Goal: Task Accomplishment & Management: Manage account settings

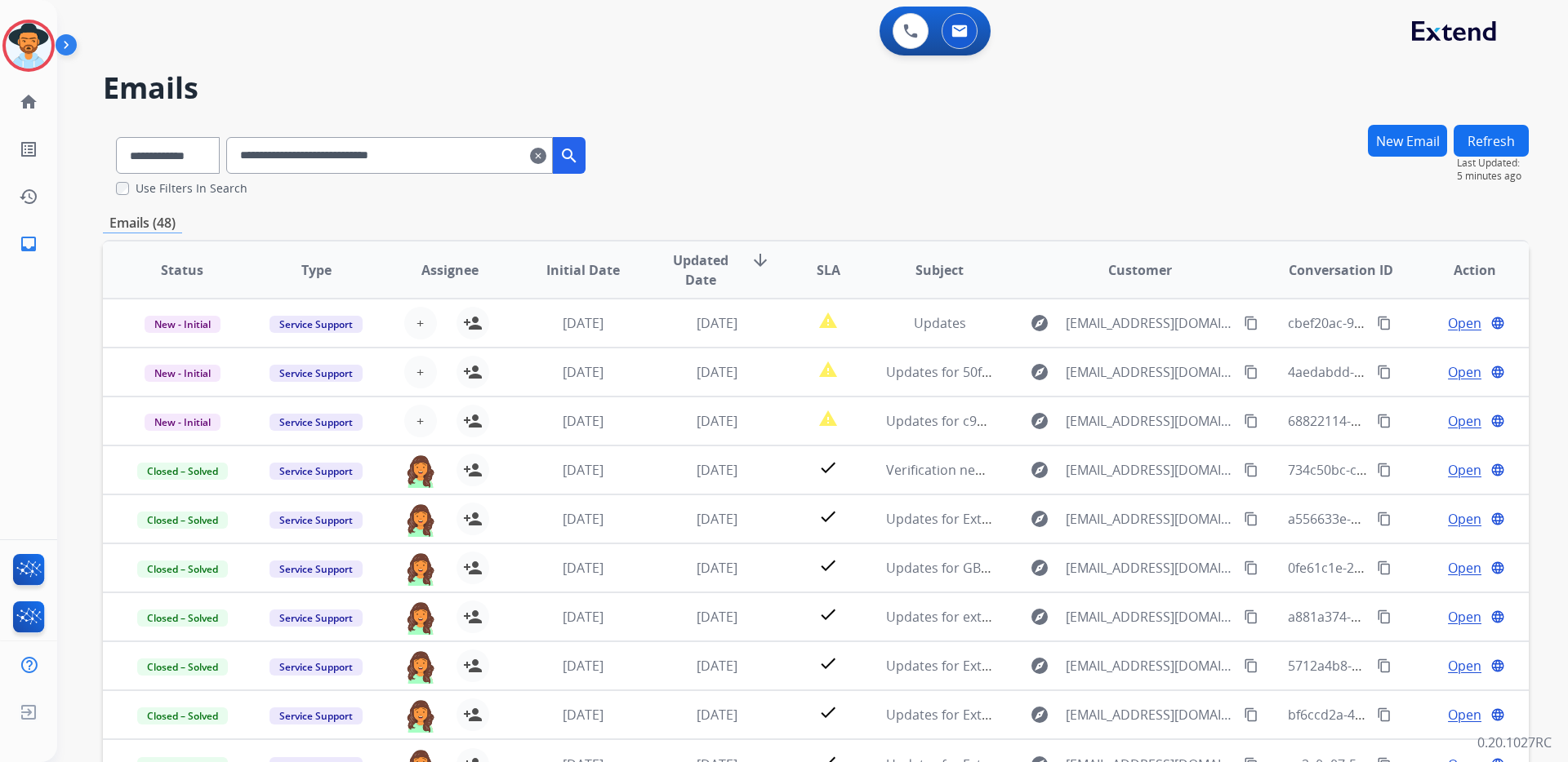
scroll to position [2, 0]
click at [31, 714] on img at bounding box center [28, 713] width 29 height 31
click at [115, 714] on span "Log out" at bounding box center [108, 714] width 38 height 16
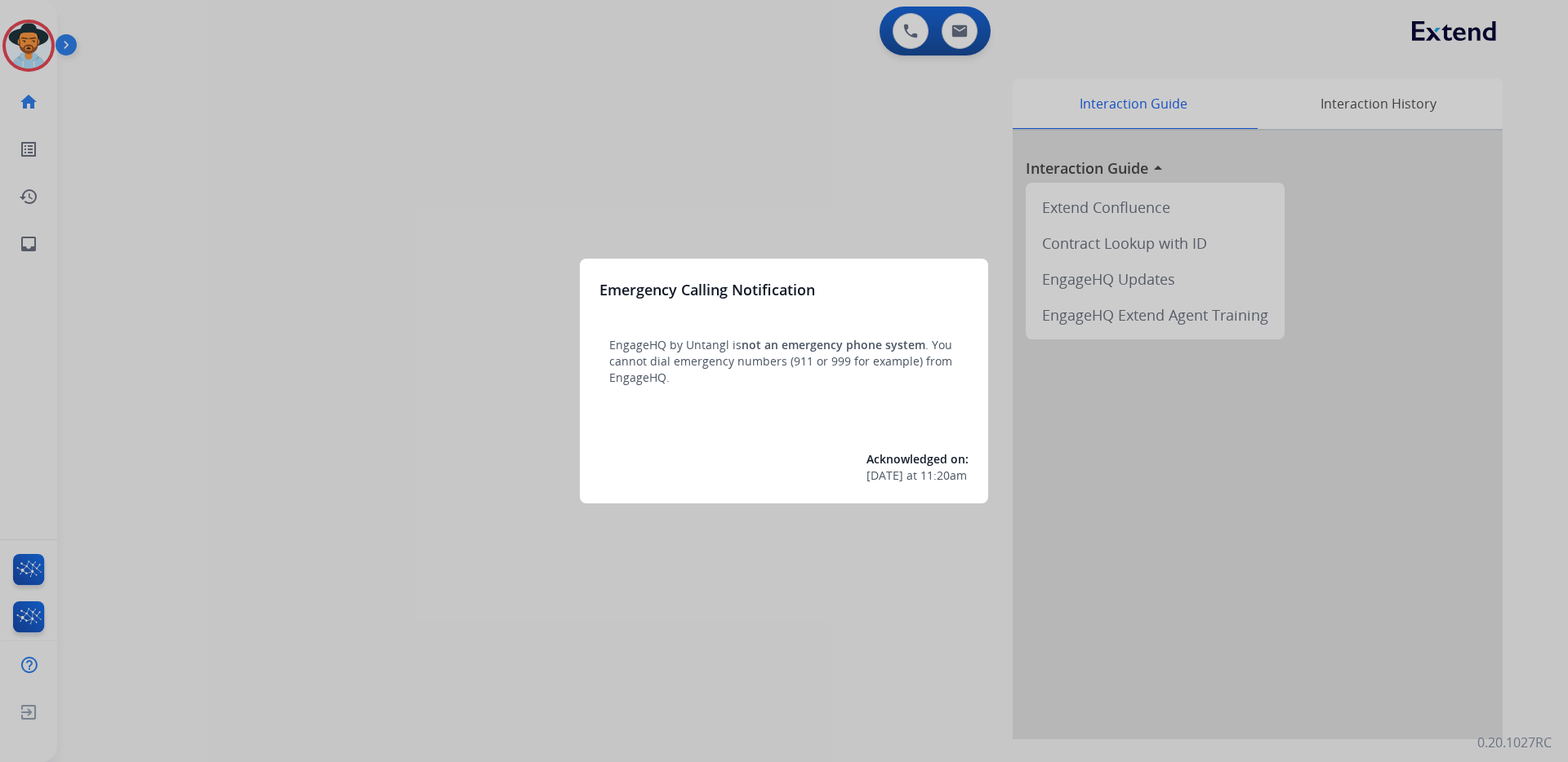
click at [20, 719] on div at bounding box center [784, 381] width 1568 height 762
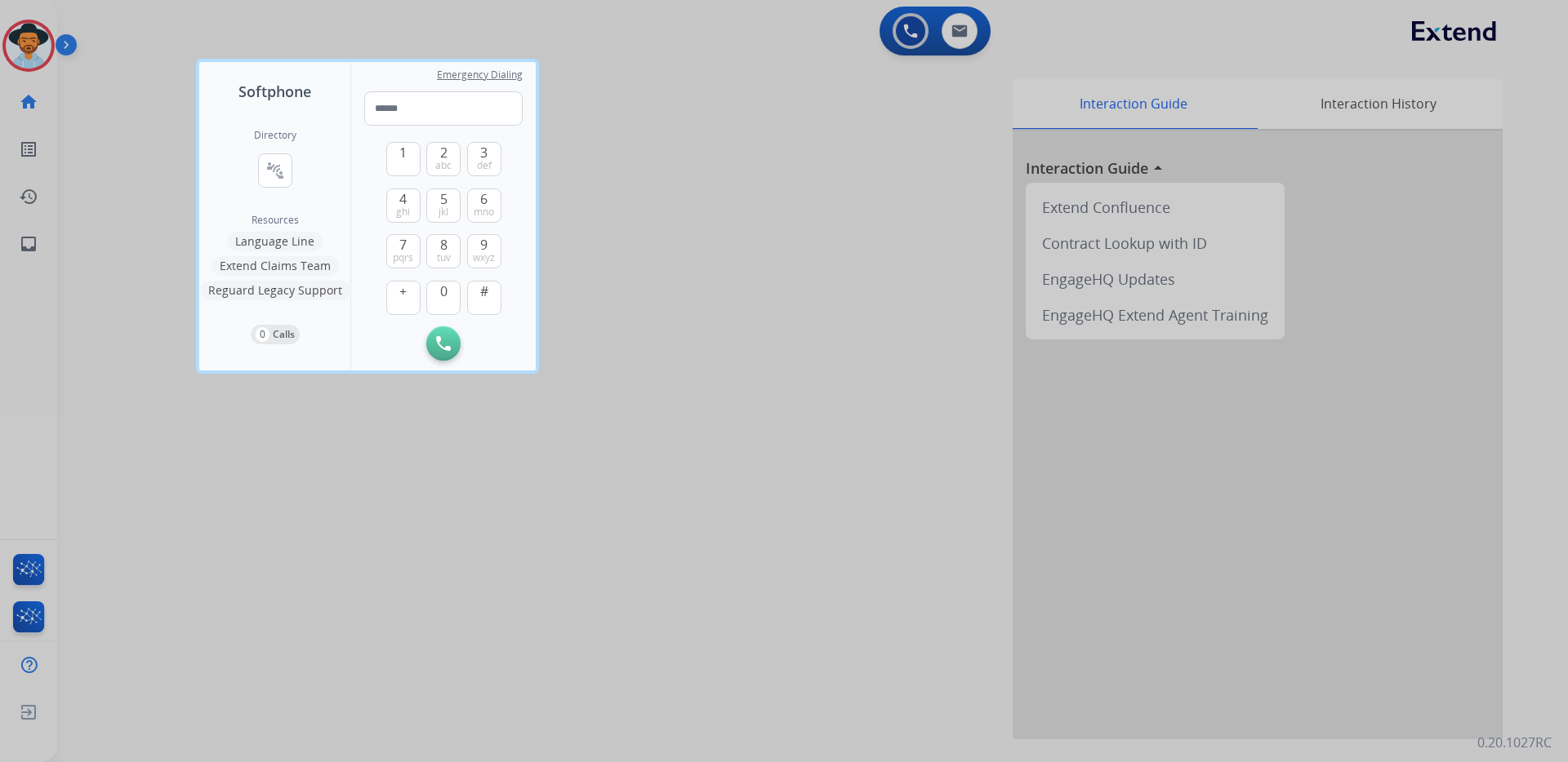
click at [29, 713] on div at bounding box center [784, 381] width 1568 height 762
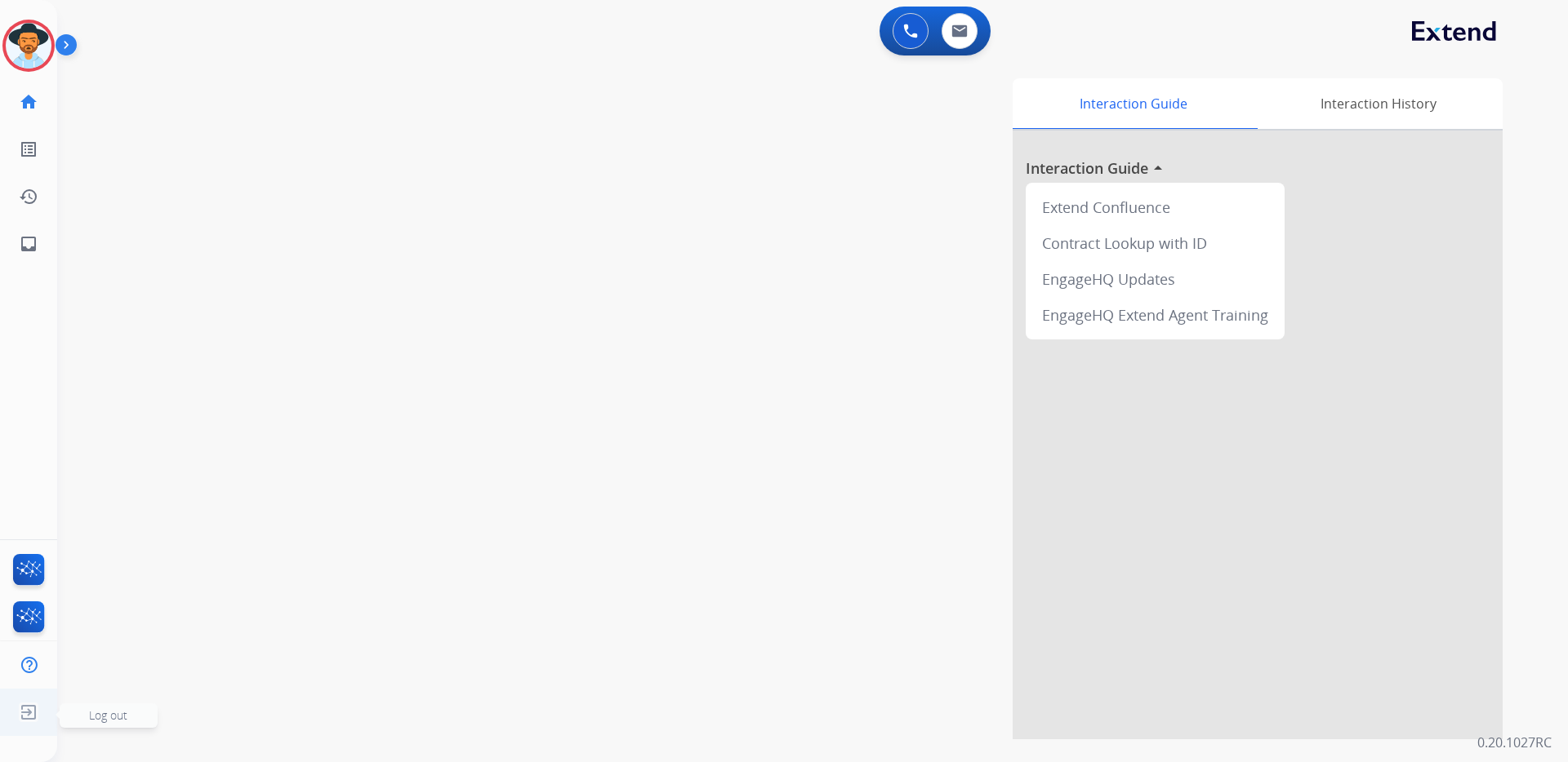
click at [123, 708] on span "Log out" at bounding box center [108, 714] width 38 height 16
